Goal: Task Accomplishment & Management: Complete application form

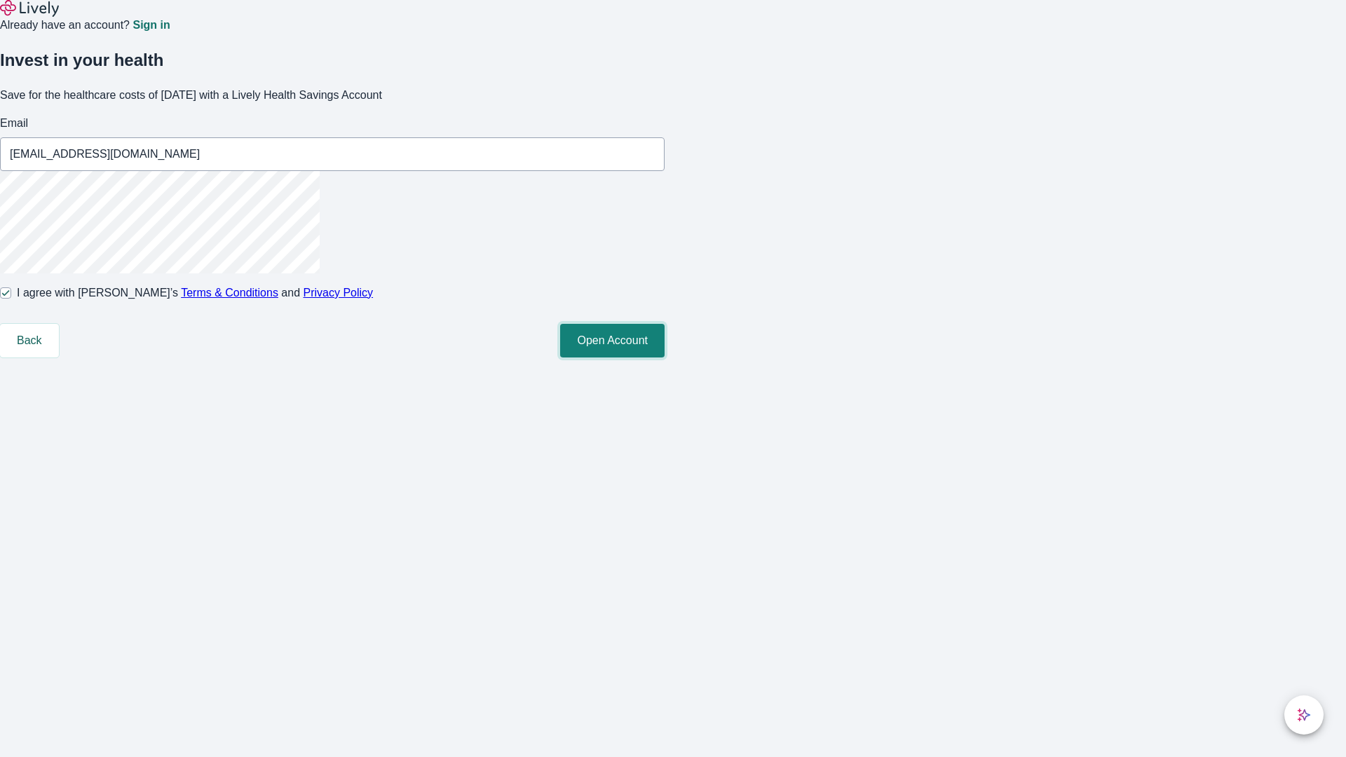
click at [665, 358] on button "Open Account" at bounding box center [612, 341] width 104 height 34
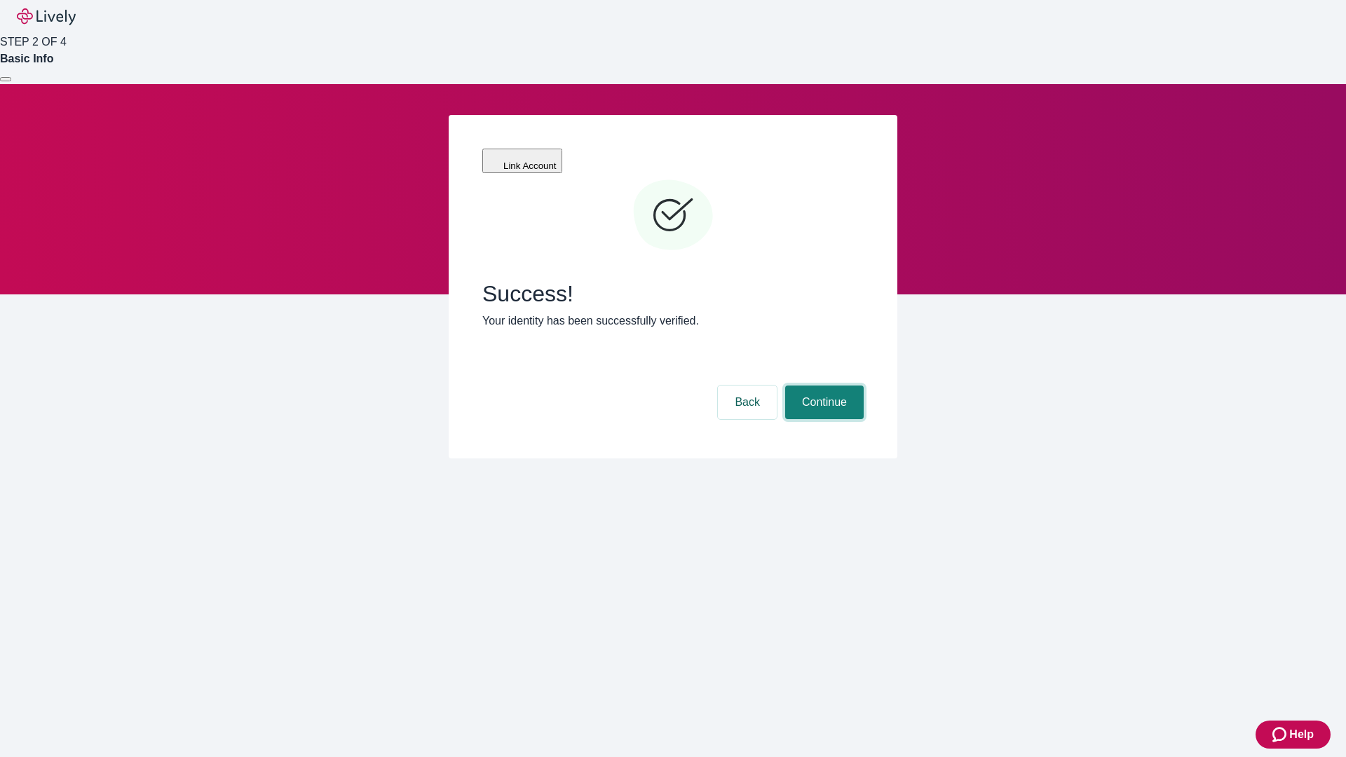
click at [823, 386] on button "Continue" at bounding box center [824, 403] width 79 height 34
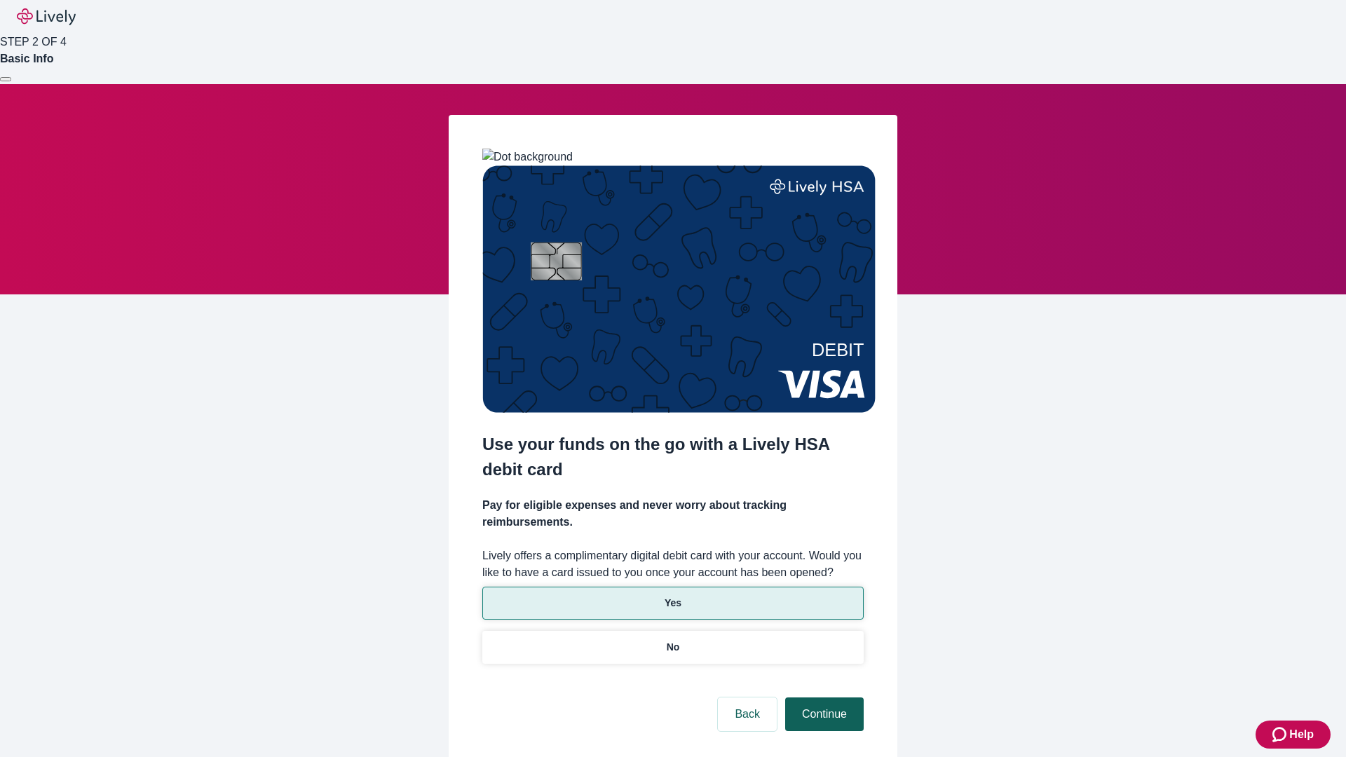
click at [672, 596] on p "Yes" at bounding box center [673, 603] width 17 height 15
click at [823, 698] on button "Continue" at bounding box center [824, 715] width 79 height 34
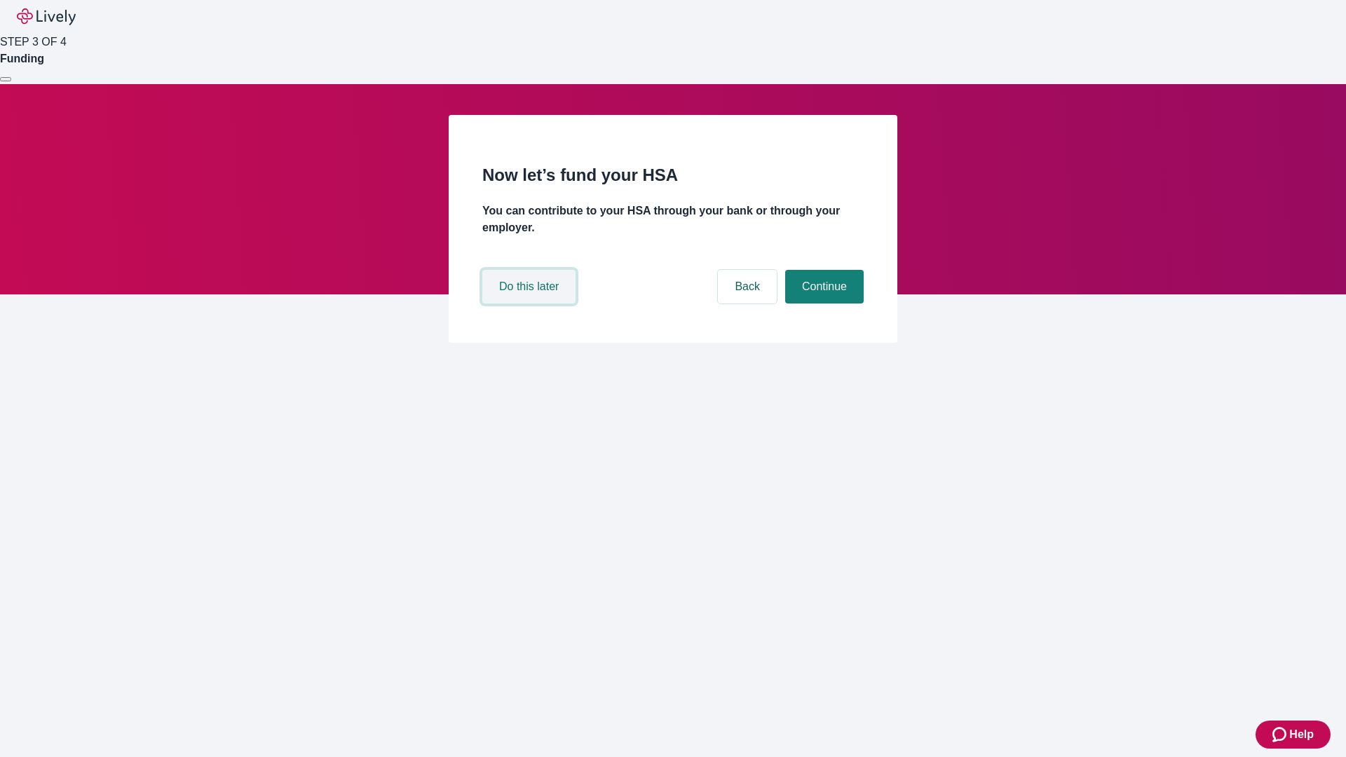
click at [531, 304] on button "Do this later" at bounding box center [528, 287] width 93 height 34
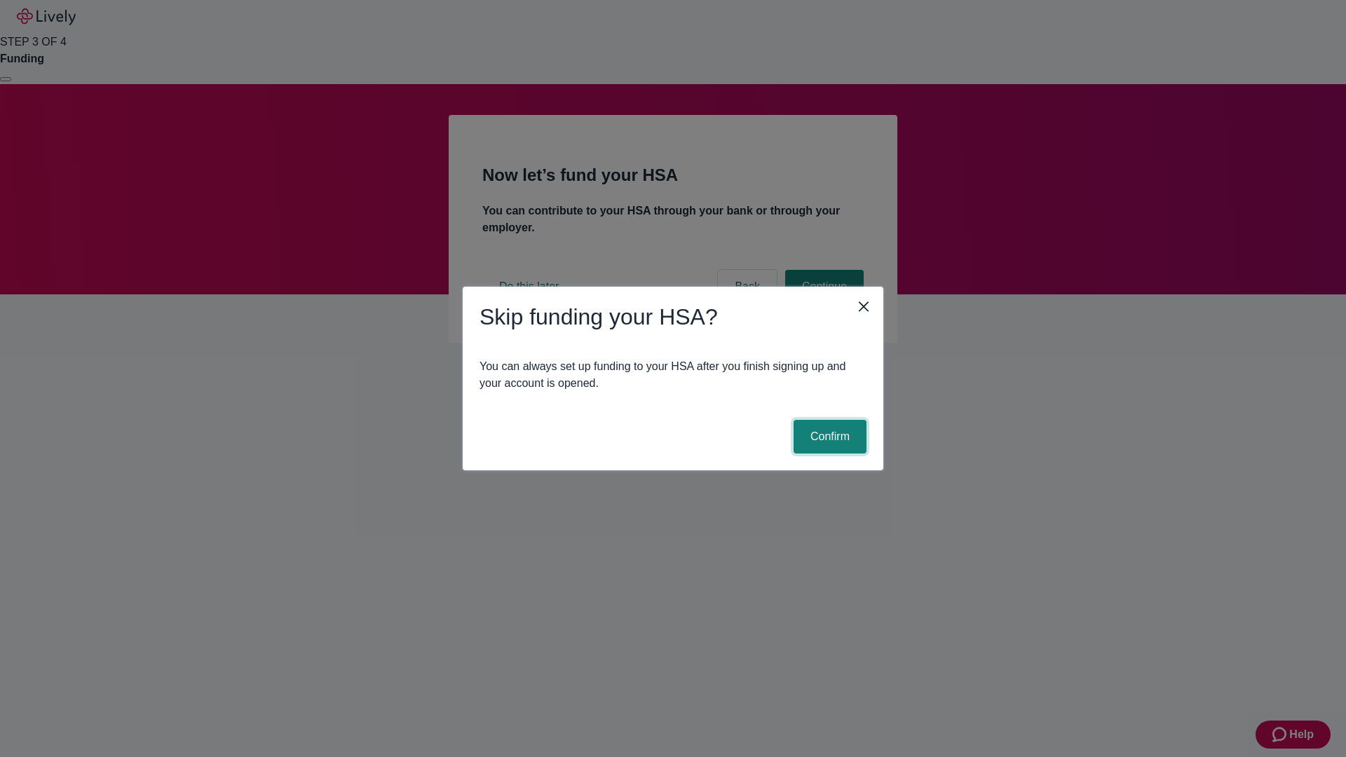
click at [828, 437] on button "Confirm" at bounding box center [830, 437] width 73 height 34
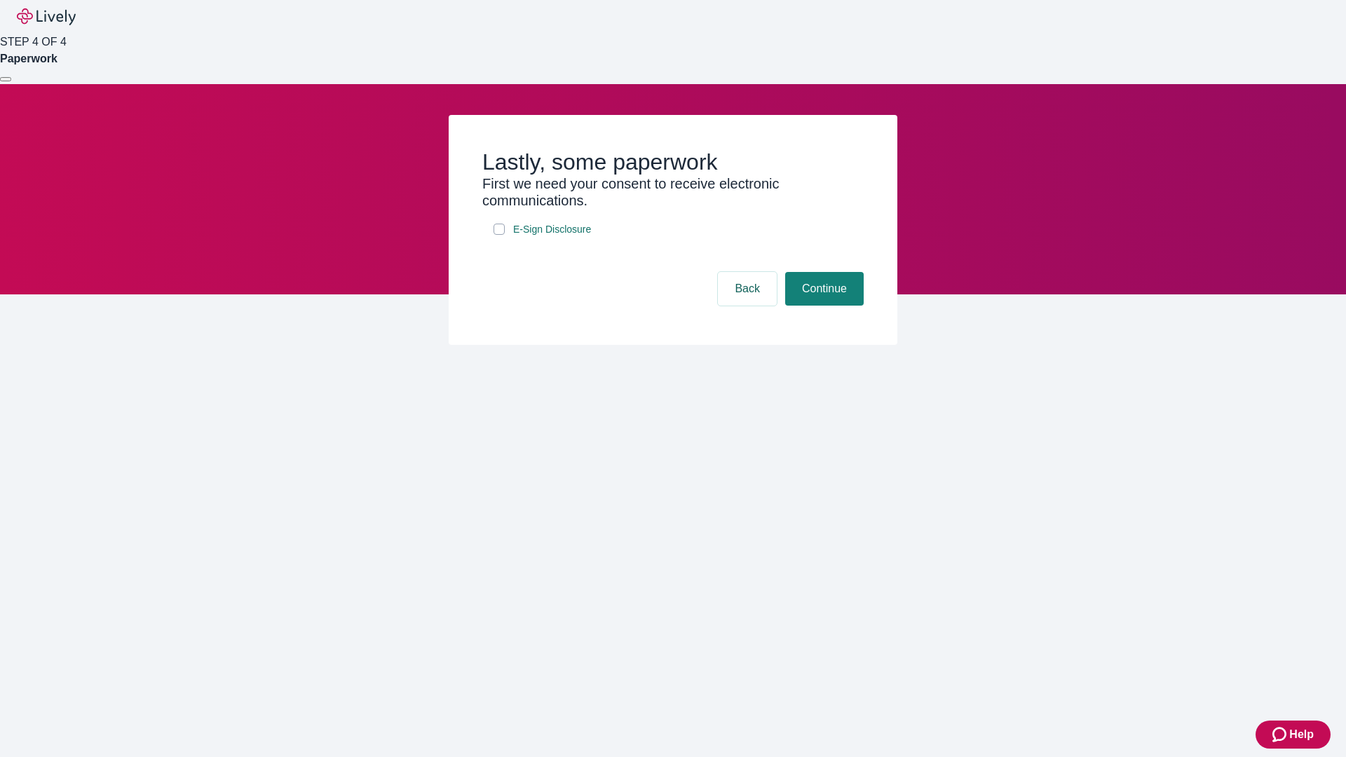
click at [499, 235] on input "E-Sign Disclosure" at bounding box center [499, 229] width 11 height 11
checkbox input "true"
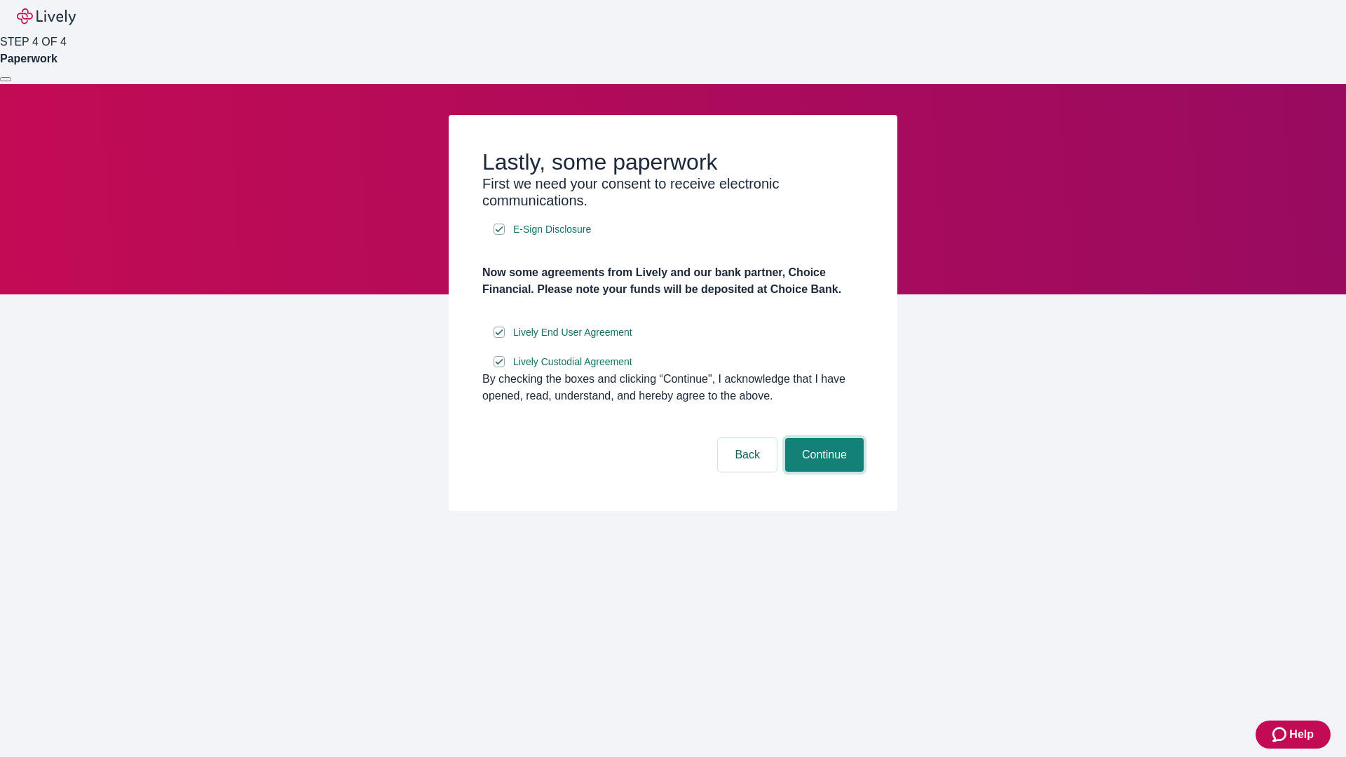
click at [823, 472] on button "Continue" at bounding box center [824, 455] width 79 height 34
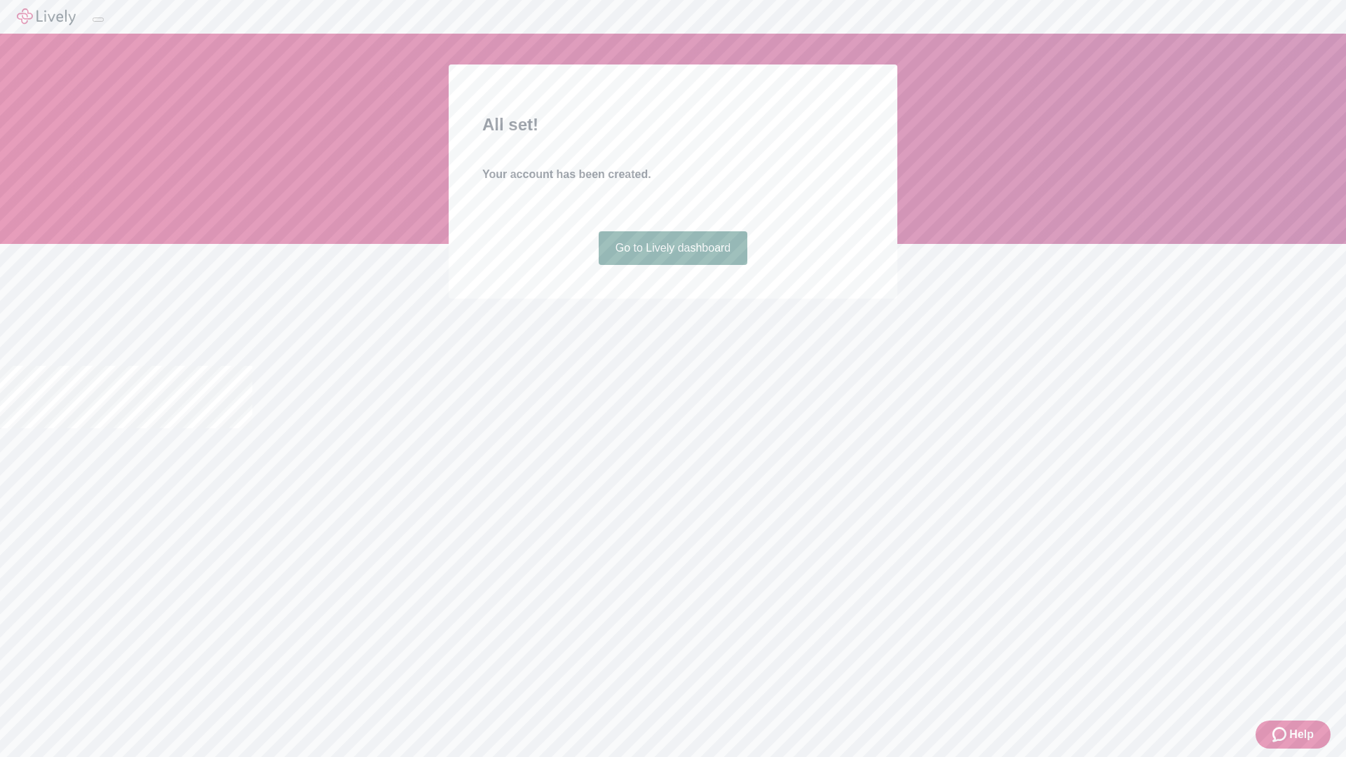
click at [672, 265] on link "Go to Lively dashboard" at bounding box center [673, 248] width 149 height 34
